Goal: Transaction & Acquisition: Purchase product/service

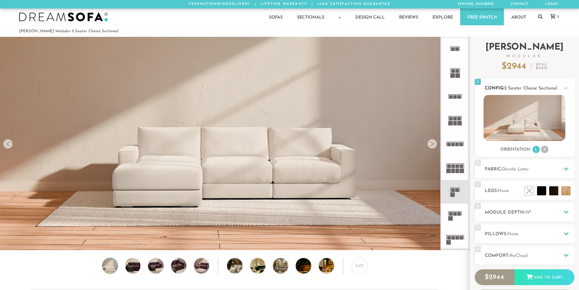
scroll to position [7121, 575]
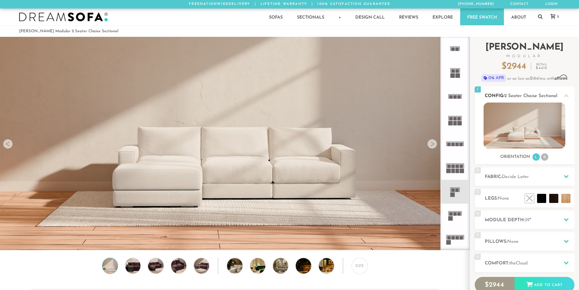
click at [545, 150] on div "Sofas L Sectionals U Sectionals" at bounding box center [525, 131] width 100 height 59
click at [546, 159] on li "R" at bounding box center [544, 156] width 7 height 7
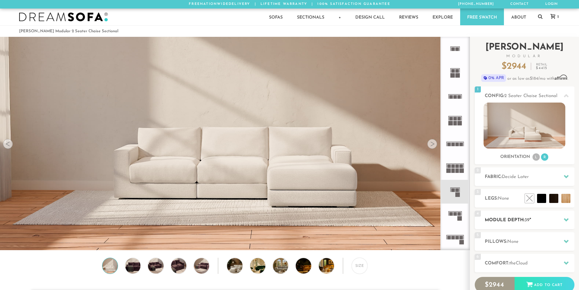
click at [516, 221] on h2 "Module Depth: 39 "" at bounding box center [530, 220] width 90 height 7
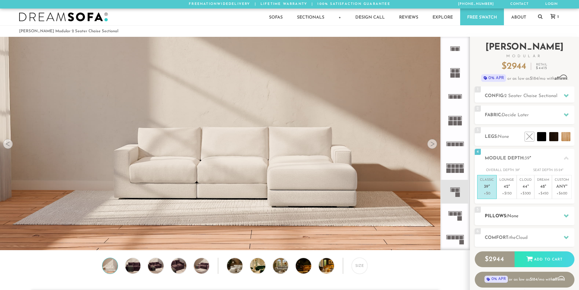
click at [514, 220] on div "5 Pillows: None" at bounding box center [525, 215] width 100 height 19
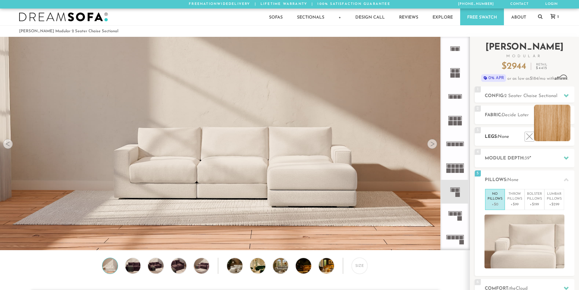
click at [568, 137] on li at bounding box center [552, 123] width 36 height 36
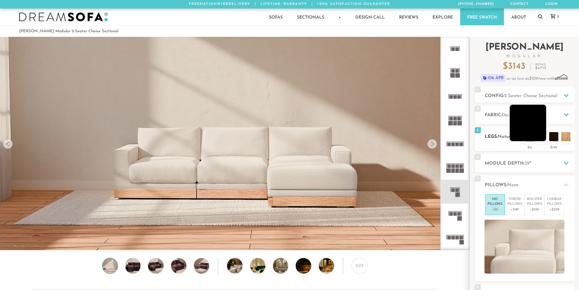
click at [542, 137] on li at bounding box center [528, 123] width 36 height 36
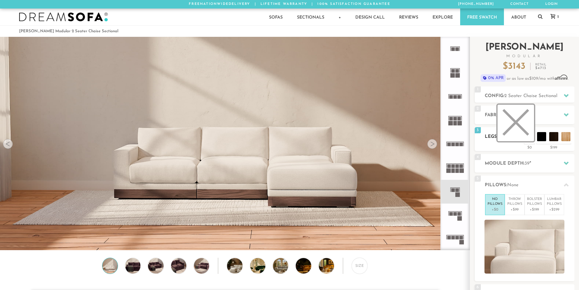
click at [526, 139] on li at bounding box center [516, 123] width 36 height 36
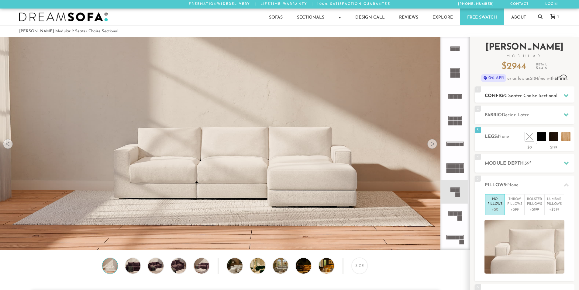
click at [504, 98] on h2 "Config: 2 Seater Chaise Sectional" at bounding box center [530, 95] width 90 height 7
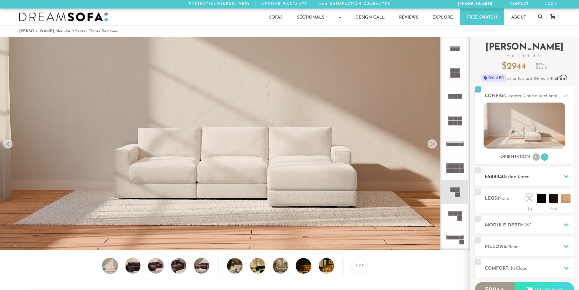
click at [528, 179] on span "Decide Later" at bounding box center [515, 177] width 27 height 5
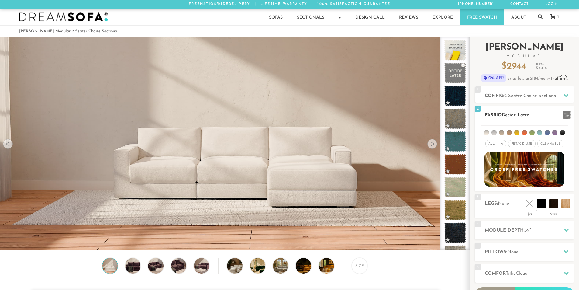
click at [531, 133] on li at bounding box center [532, 132] width 5 height 5
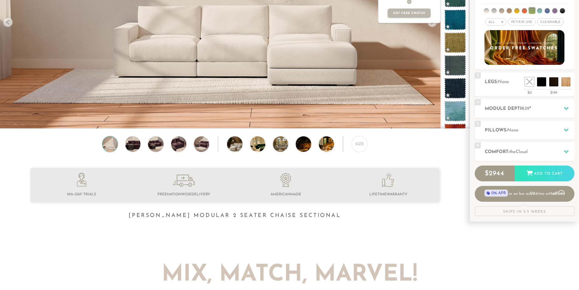
scroll to position [0, 0]
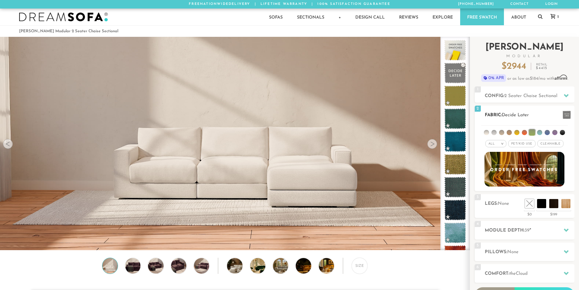
click at [496, 141] on div "All >" at bounding box center [496, 143] width 21 height 7
click at [496, 158] on li "Tier" at bounding box center [496, 160] width 21 height 9
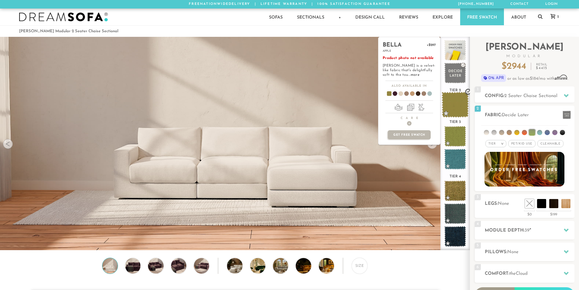
click at [457, 101] on span at bounding box center [455, 105] width 27 height 26
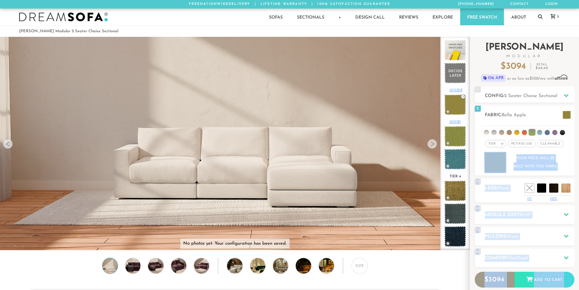
drag, startPoint x: 459, startPoint y: 138, endPoint x: 472, endPoint y: 163, distance: 27.6
click at [472, 163] on div "Introducing [PERSON_NAME] Modular $ 3094 Retail $ 4640 $ 3094 Retail $ 4640 0% …" at bounding box center [524, 182] width 109 height 291
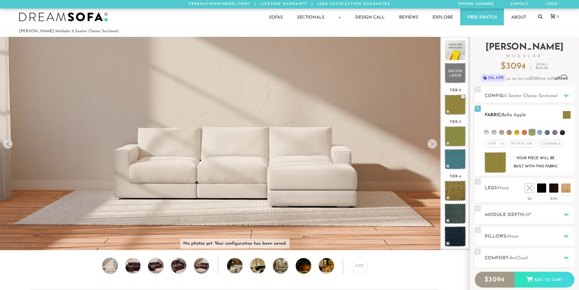
click at [528, 106] on div "2 Fabric: Bella Apple" at bounding box center [525, 115] width 100 height 19
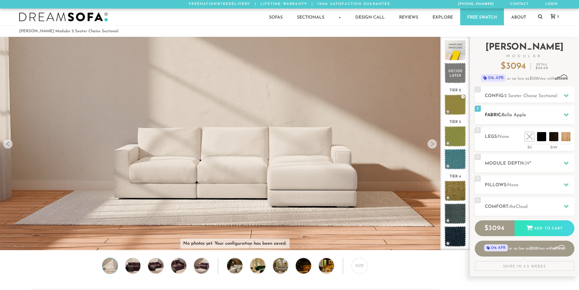
click at [523, 109] on div "2 Fabric: Bella Apple" at bounding box center [525, 115] width 100 height 19
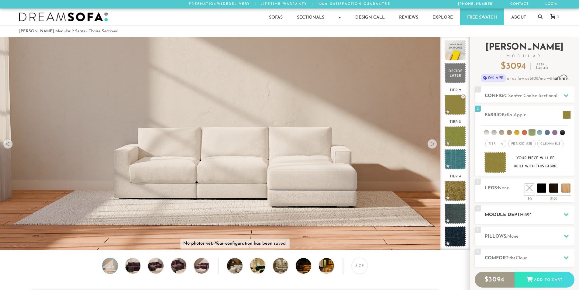
click at [532, 216] on h2 "Module Depth: 39 "" at bounding box center [530, 214] width 90 height 7
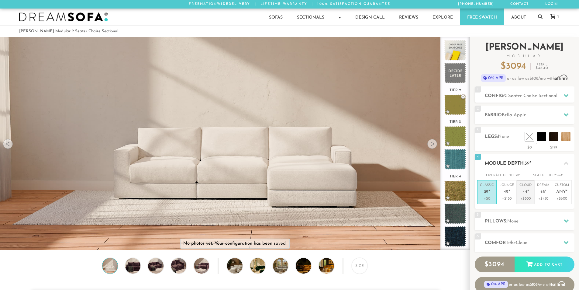
click at [529, 182] on li "Cloud 44 " +$300" at bounding box center [526, 192] width 18 height 24
click at [491, 193] on p "Classic 39 "" at bounding box center [487, 189] width 14 height 13
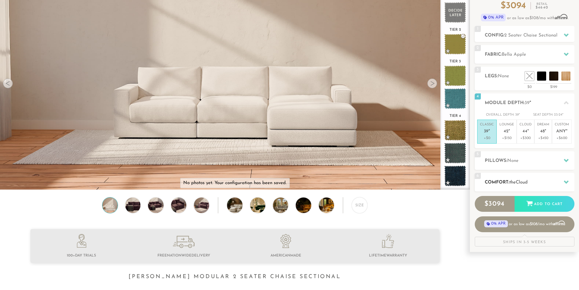
scroll to position [61, 0]
click at [504, 185] on h2 "Comfort: the Cloud" at bounding box center [530, 182] width 90 height 7
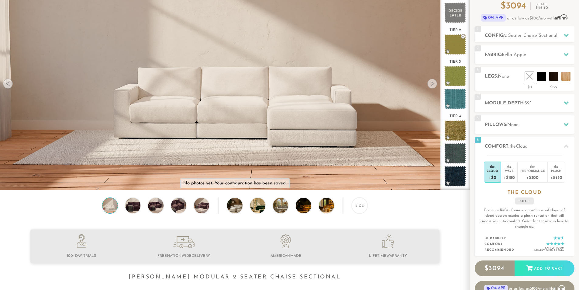
scroll to position [0, 0]
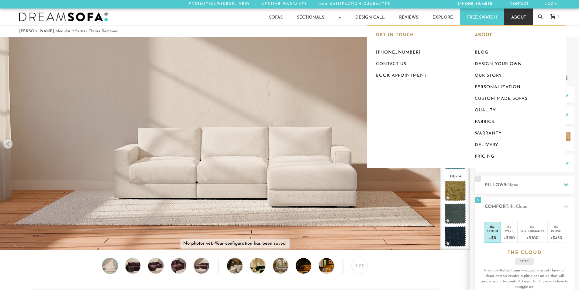
click at [527, 14] on link "About" at bounding box center [518, 17] width 29 height 17
click at [475, 46] on li "About Blog Design Your Own Our Story Personalization Custom Made Sofas Quality …" at bounding box center [515, 96] width 99 height 132
click at [478, 52] on link "Blog" at bounding box center [515, 53] width 86 height 12
